Goal: Find specific page/section: Find specific page/section

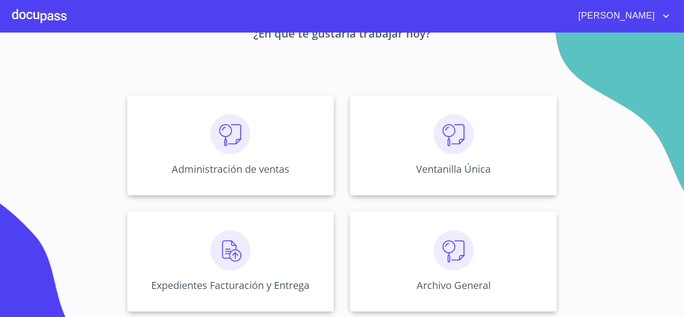
scroll to position [70, 0]
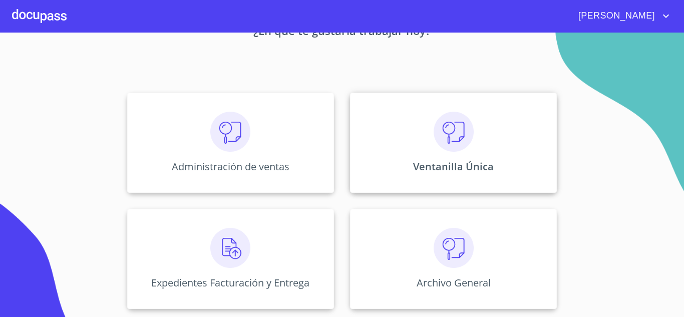
click at [477, 138] on div "Ventanilla Única" at bounding box center [453, 143] width 207 height 100
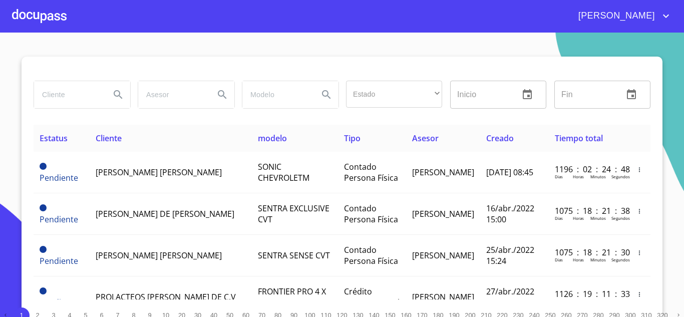
click at [69, 91] on input "search" at bounding box center [68, 94] width 68 height 27
type input "g"
type input "GRUPO PETROLERO"
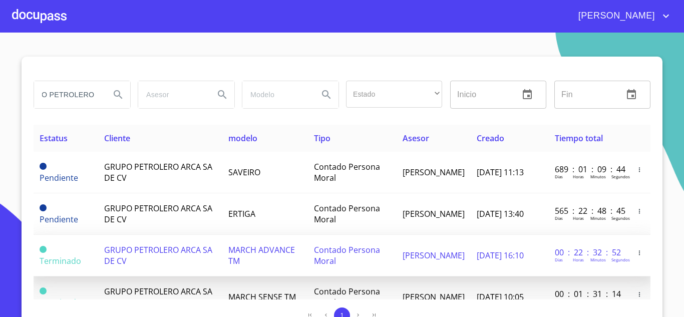
scroll to position [0, 0]
click at [406, 254] on span "[PERSON_NAME]" at bounding box center [434, 255] width 62 height 11
